Goal: Task Accomplishment & Management: Use online tool/utility

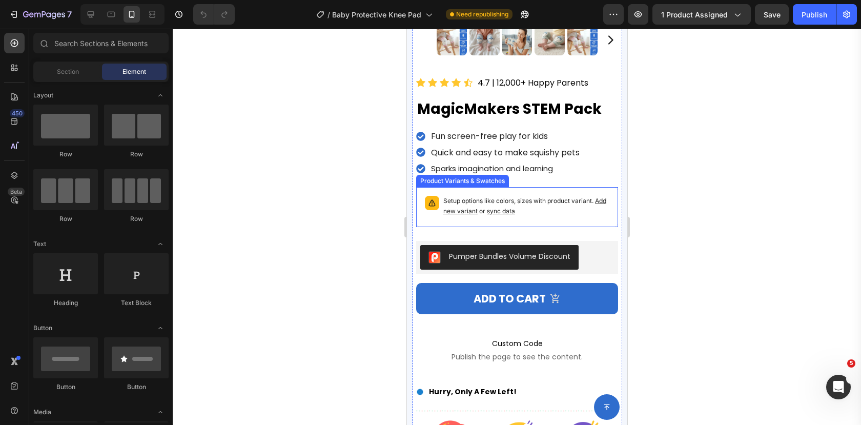
scroll to position [218, 0]
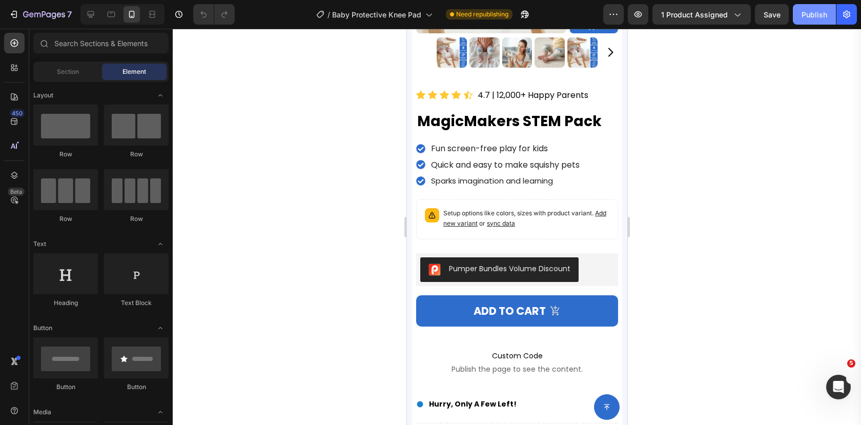
click at [810, 12] on div "Publish" at bounding box center [815, 14] width 26 height 11
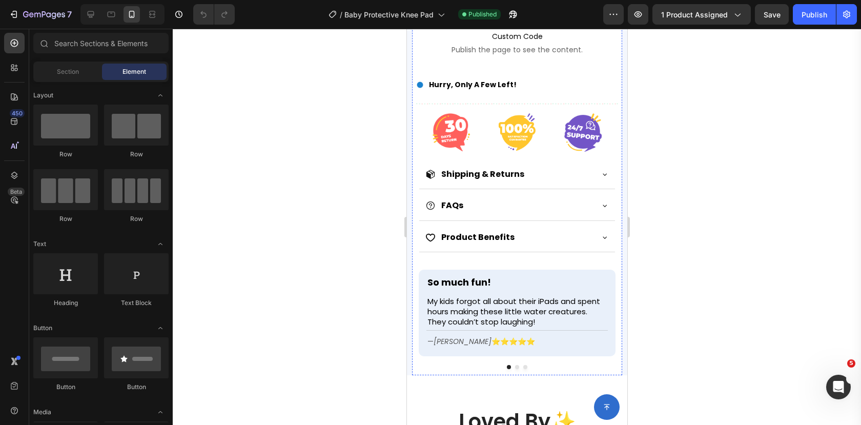
scroll to position [551, 0]
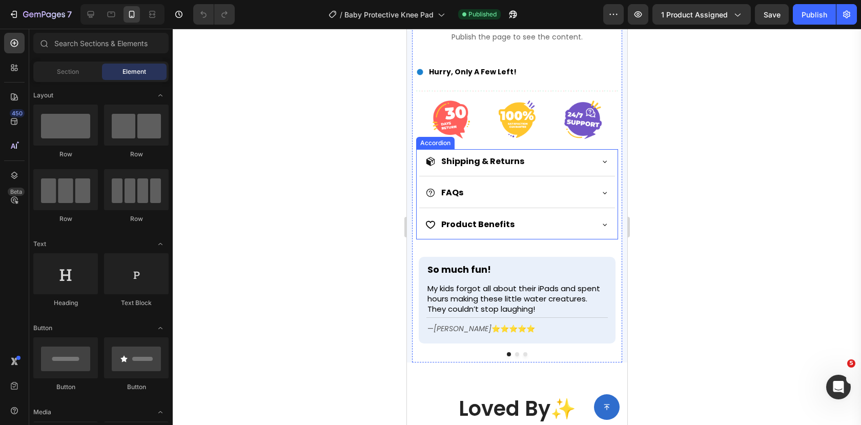
click at [484, 160] on strong "Shipping & Returns" at bounding box center [482, 161] width 83 height 12
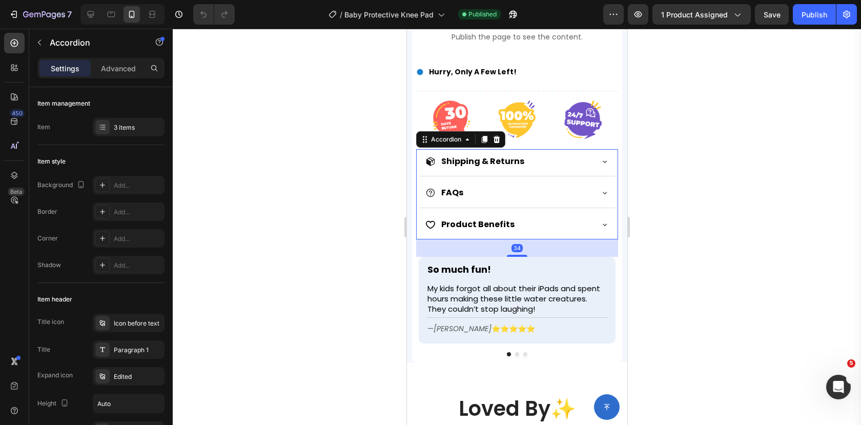
click at [583, 158] on div "Shipping & Returns" at bounding box center [508, 161] width 167 height 16
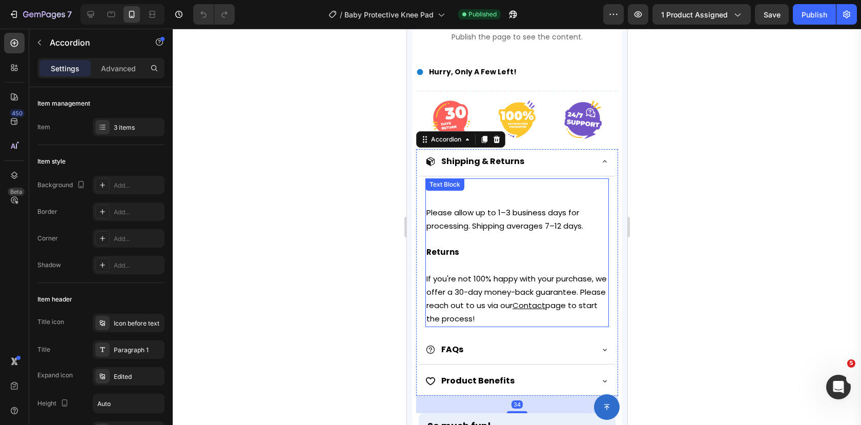
click at [526, 220] on span "Please allow up to 1–3 business days for processing. Shipping averages 7–12 day…" at bounding box center [504, 219] width 157 height 24
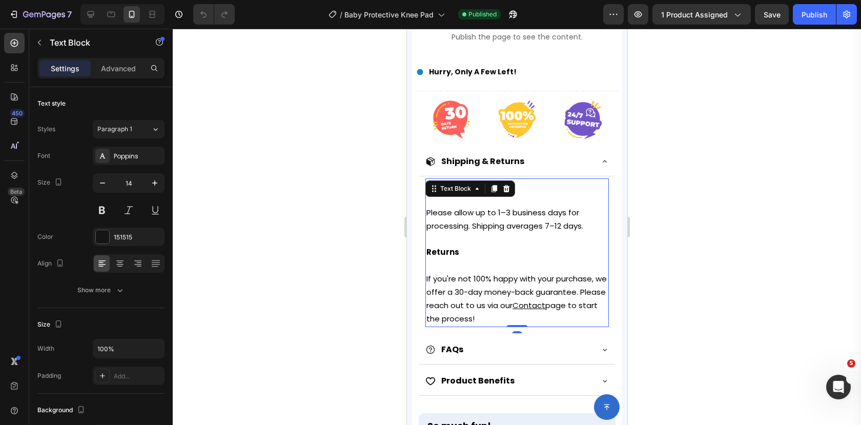
click at [562, 222] on span "Please allow up to 1–3 business days for processing. Shipping averages 7–12 day…" at bounding box center [504, 219] width 157 height 24
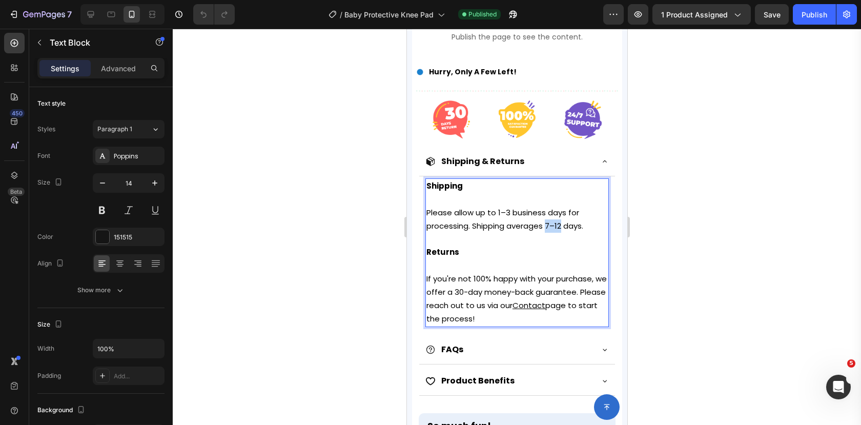
drag, startPoint x: 562, startPoint y: 225, endPoint x: 547, endPoint y: 224, distance: 14.4
click at [547, 224] on span "Please allow up to 1–3 business days for processing. Shipping averages 7–12 day…" at bounding box center [504, 219] width 157 height 24
click at [600, 216] on p "Please allow up to 1–3 business days for processing. Shipping averages 2-5 days." at bounding box center [516, 219] width 181 height 27
click at [563, 226] on span "Please allow up to 1–3 business days for processing. Shipping averages 2-5 days." at bounding box center [503, 219] width 154 height 24
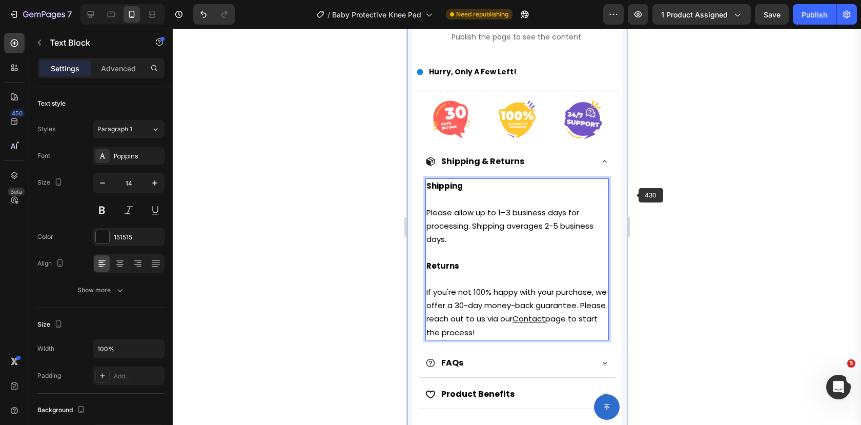
click at [624, 190] on div "Product Images Icon Icon Icon Icon Icon Icon List Hoz 4.7 | 12,000+ Happy Paren…" at bounding box center [517, 15] width 220 height 1033
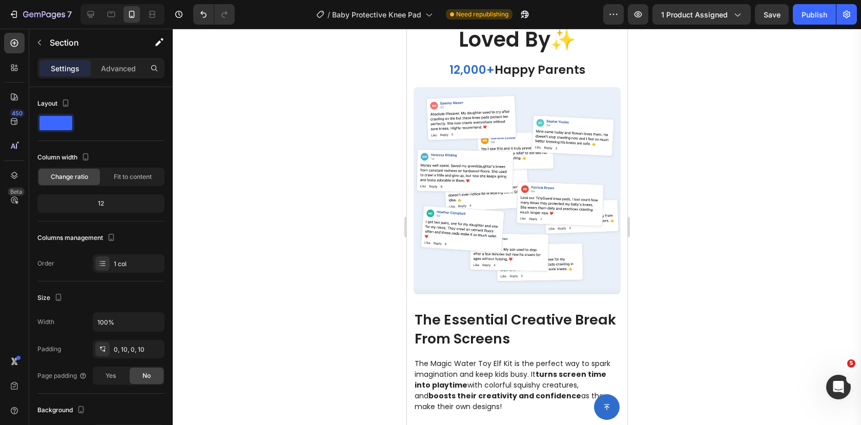
scroll to position [1086, 0]
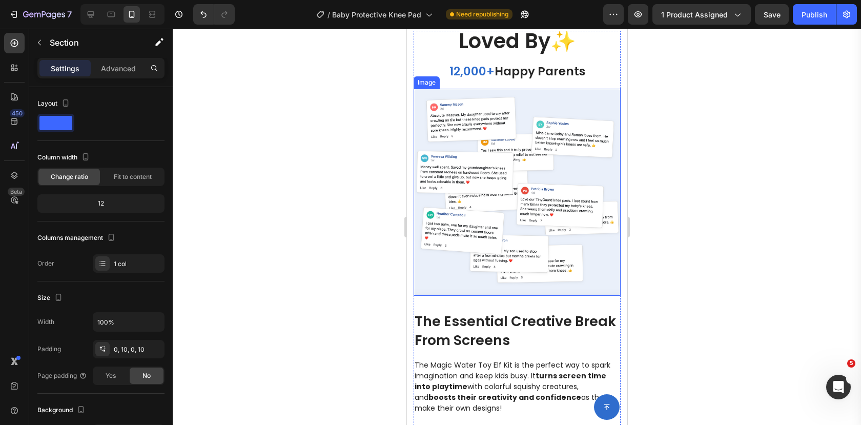
click at [510, 169] on img at bounding box center [516, 192] width 207 height 207
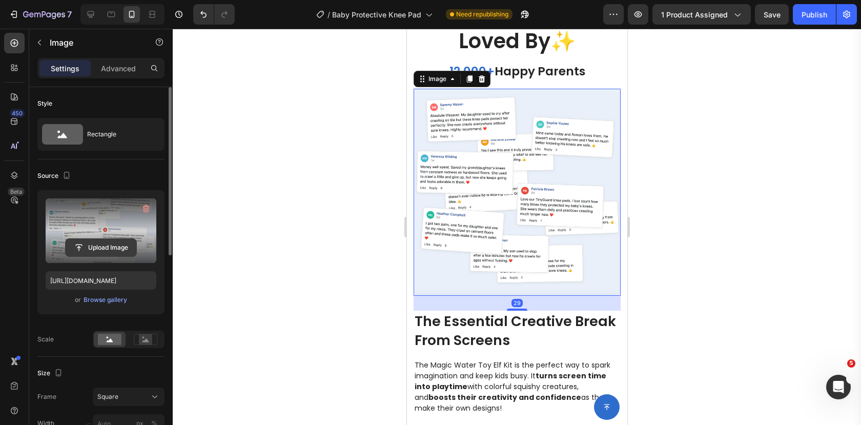
click at [94, 242] on input "file" at bounding box center [101, 247] width 71 height 17
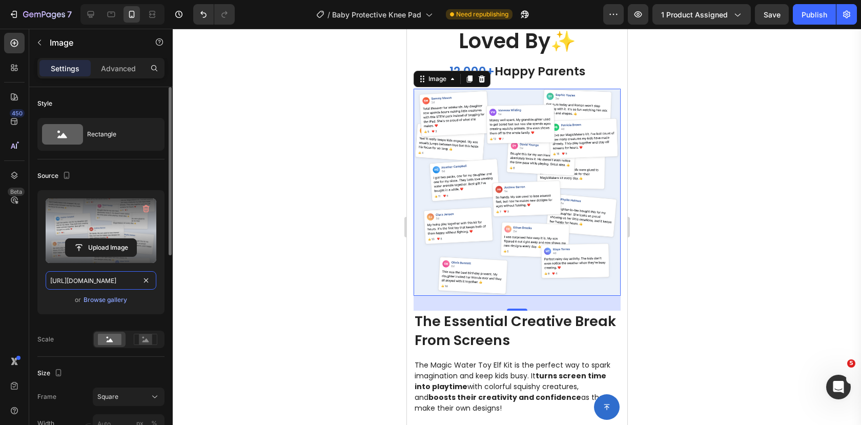
click at [112, 278] on input "[URL][DOMAIN_NAME]" at bounding box center [101, 280] width 111 height 18
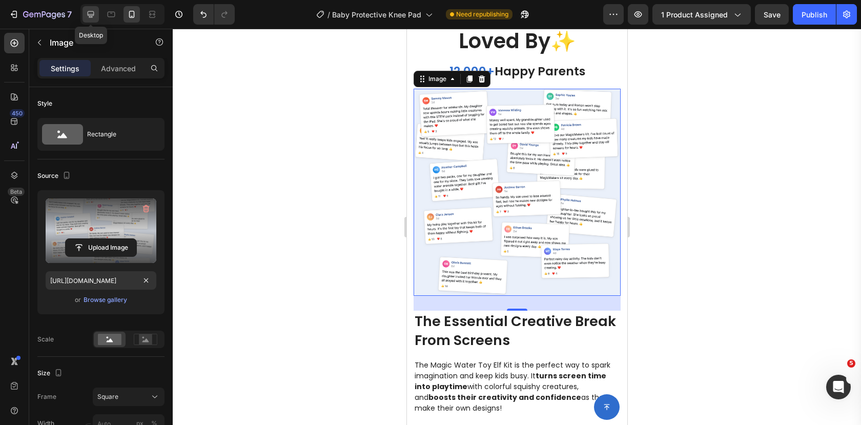
click at [88, 15] on icon at bounding box center [91, 14] width 7 height 7
type input "[URL][DOMAIN_NAME]"
type input "100"
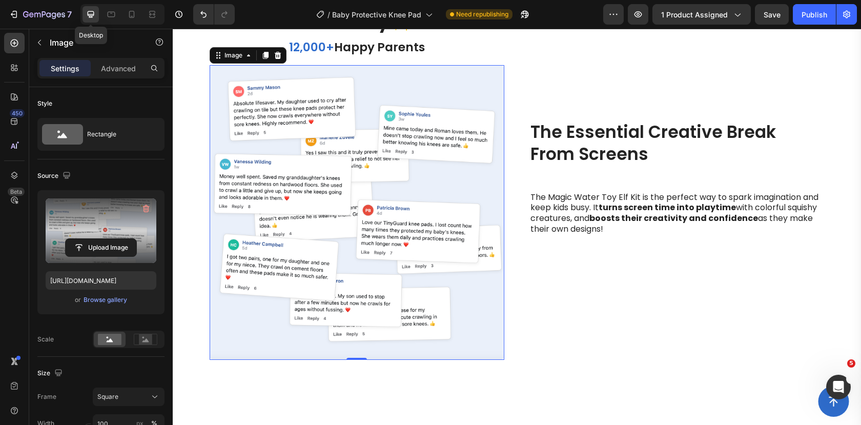
scroll to position [1114, 0]
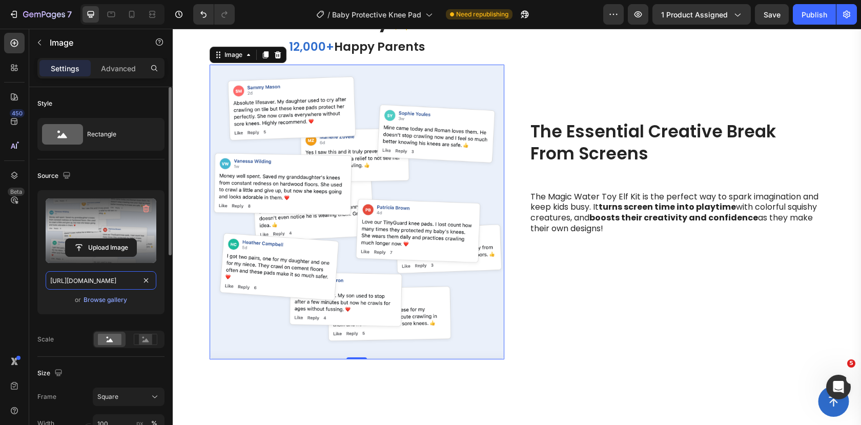
click at [93, 285] on input "[URL][DOMAIN_NAME]" at bounding box center [101, 280] width 111 height 18
paste input "fada5b01-6631-466e-b014-8447fdf9985b"
type input "[URL][DOMAIN_NAME]"
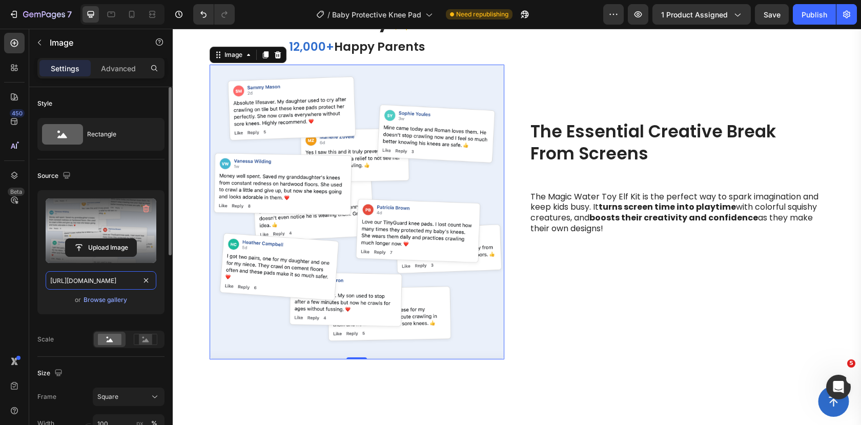
scroll to position [0, 316]
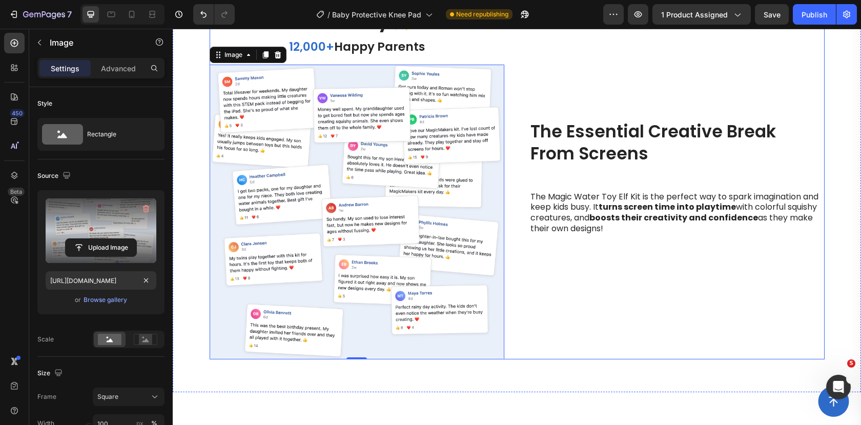
click at [573, 283] on div "The Essential Creative Break From Screens Heading The Magic Water Toy Elf Kit i…" at bounding box center [677, 184] width 295 height 352
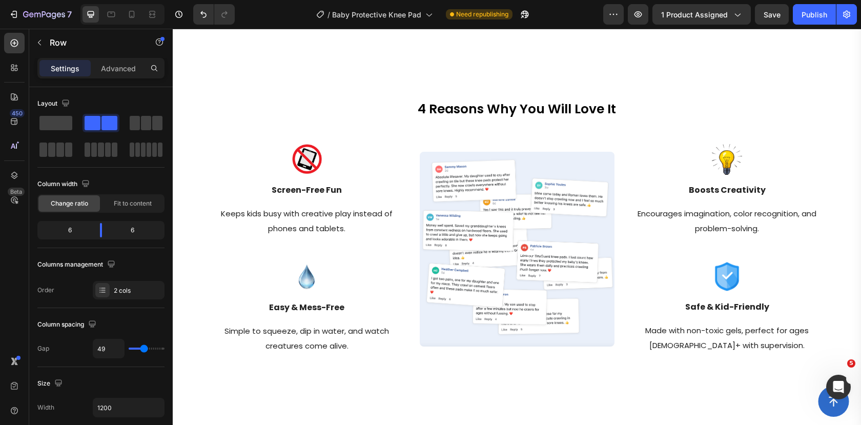
scroll to position [1450, 0]
